Goal: Task Accomplishment & Management: Use online tool/utility

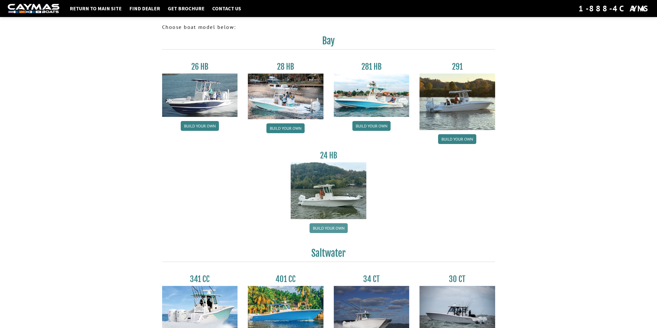
click at [326, 227] on link "Build your own" at bounding box center [328, 228] width 38 height 10
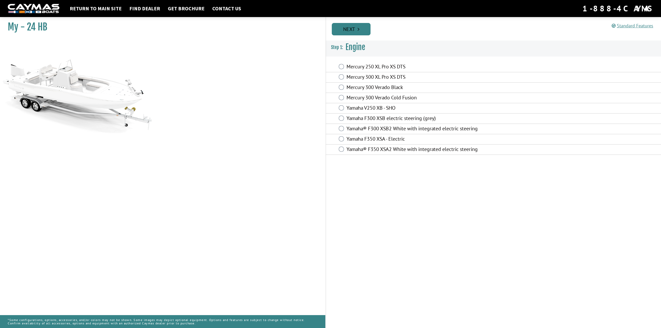
click at [343, 28] on link "Next" at bounding box center [351, 29] width 39 height 12
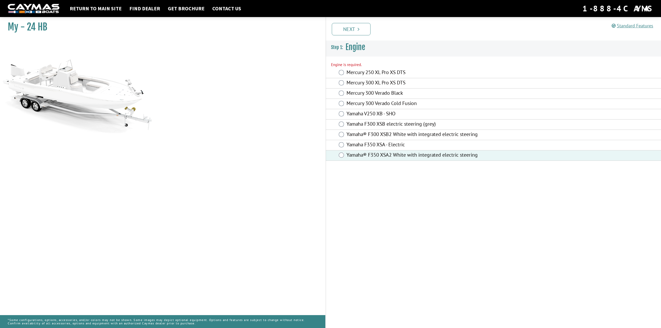
click at [358, 25] on link "Next" at bounding box center [351, 29] width 39 height 12
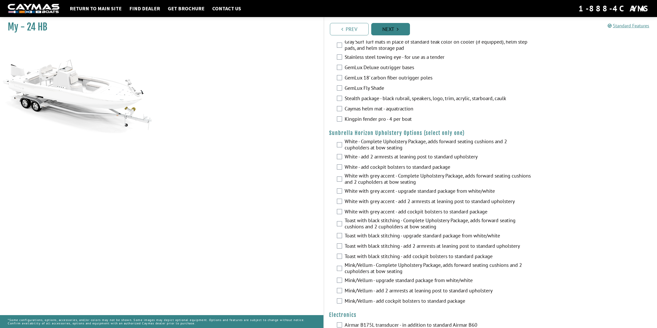
click at [390, 24] on link "Next" at bounding box center [390, 29] width 39 height 12
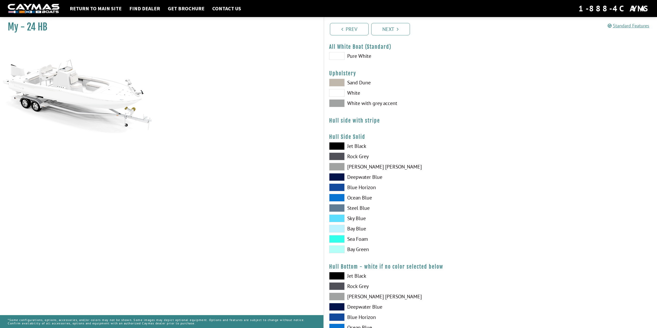
scroll to position [52, 0]
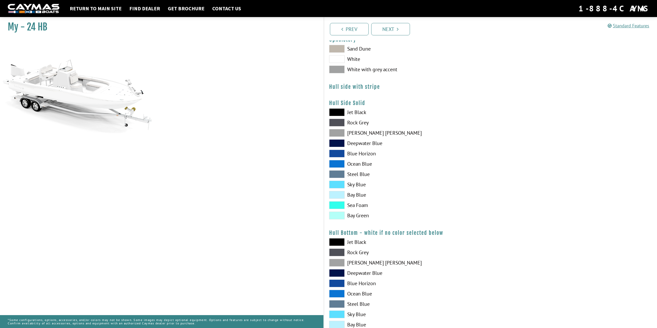
click at [334, 154] on span at bounding box center [336, 154] width 15 height 8
click at [392, 30] on link "Next" at bounding box center [390, 29] width 39 height 12
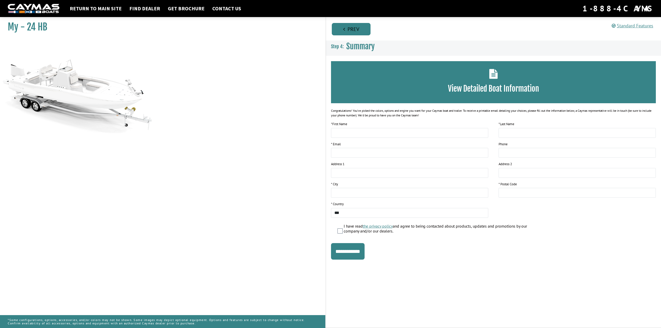
click at [344, 29] on icon "Pagination" at bounding box center [344, 29] width 2 height 5
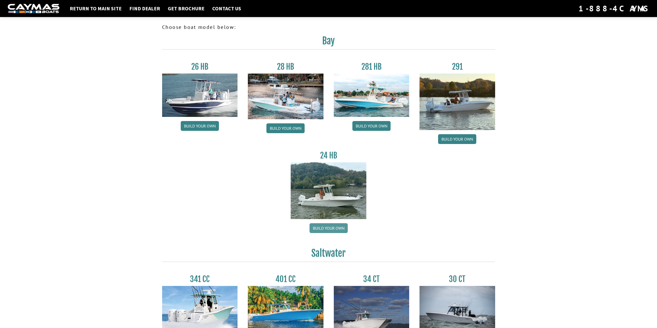
click at [332, 226] on link "Build your own" at bounding box center [328, 228] width 38 height 10
click at [332, 193] on img at bounding box center [329, 190] width 76 height 57
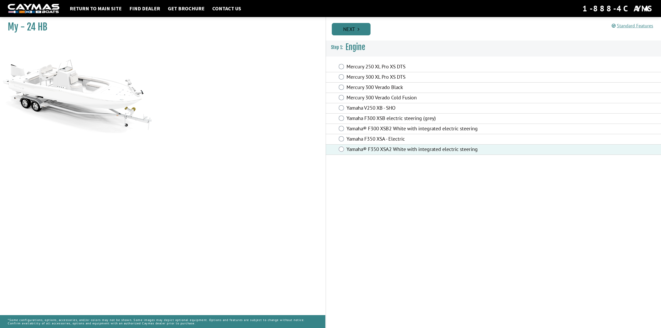
click at [356, 31] on link "Next" at bounding box center [351, 29] width 39 height 12
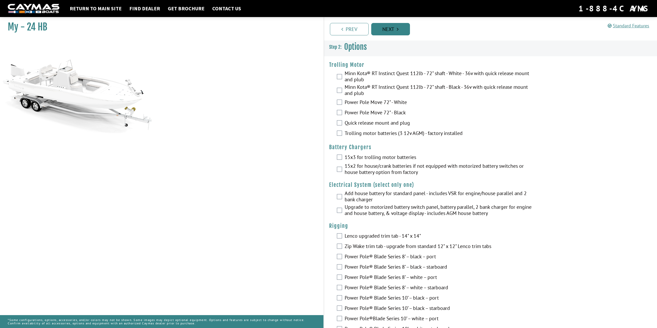
click at [386, 30] on link "Next" at bounding box center [390, 29] width 39 height 12
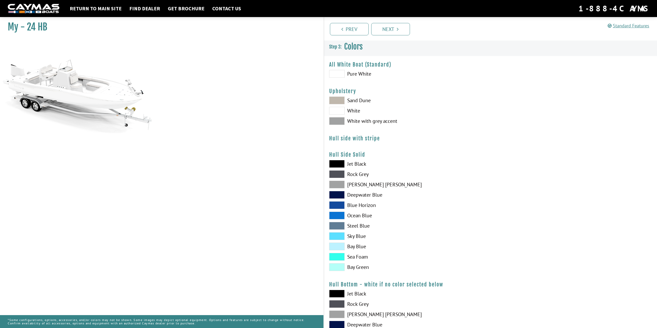
click at [341, 205] on span at bounding box center [336, 205] width 15 height 8
click at [391, 30] on link "Next" at bounding box center [390, 29] width 39 height 12
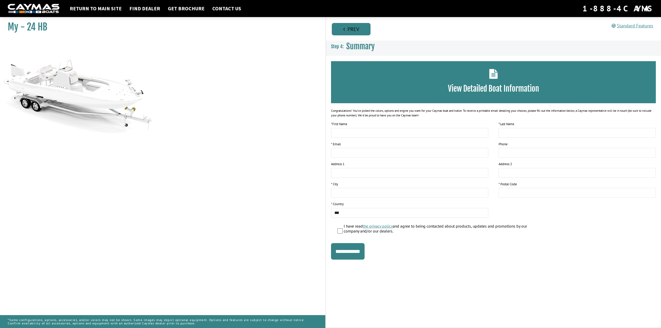
click at [348, 30] on link "Prev" at bounding box center [351, 29] width 39 height 12
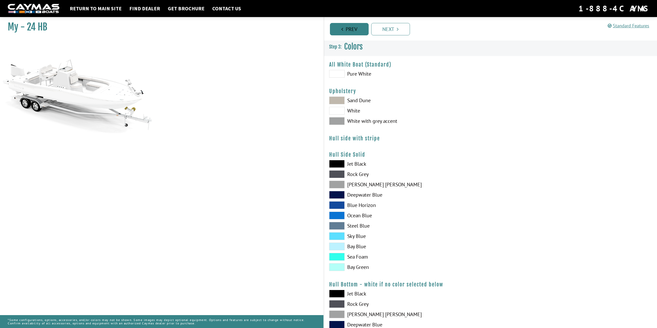
click at [341, 29] on icon "Pagination" at bounding box center [342, 29] width 2 height 5
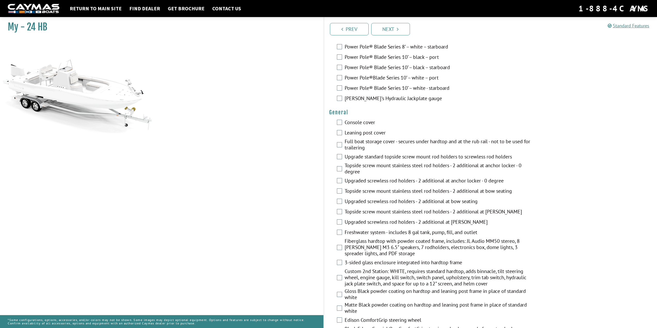
scroll to position [258, 0]
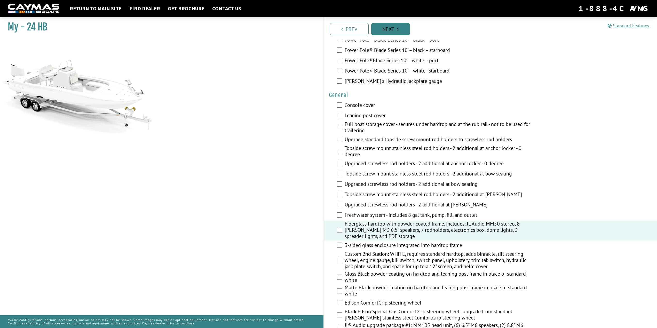
click at [385, 27] on link "Next" at bounding box center [390, 29] width 39 height 12
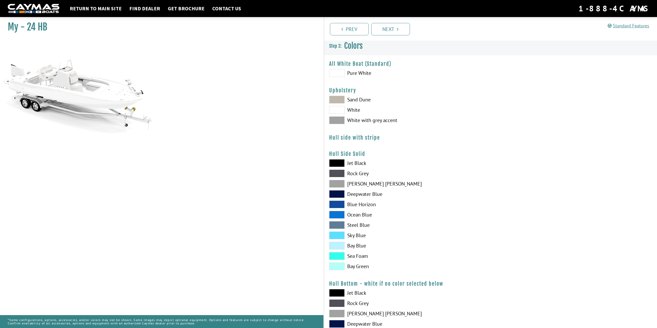
scroll to position [0, 0]
